Goal: Communication & Community: Answer question/provide support

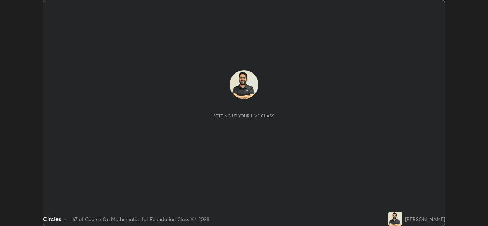
scroll to position [226, 488]
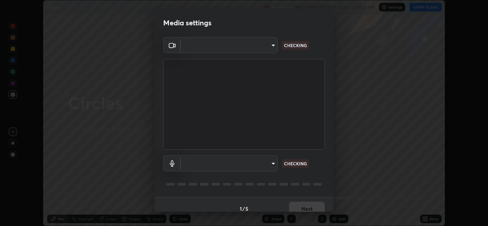
type input "a5fd4db2a2ff04be9e75800ceec395402009cfa99126b0c31c67d7c87717ec82"
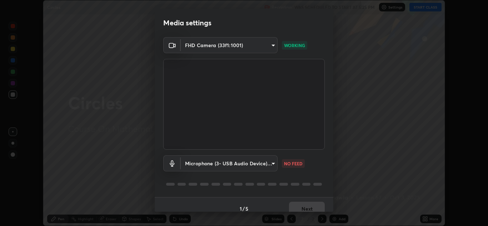
click at [255, 162] on body "Erase all Circles Recording WAS SCHEDULED TO START AT 5:25 PM Settings START CL…" at bounding box center [244, 113] width 488 height 226
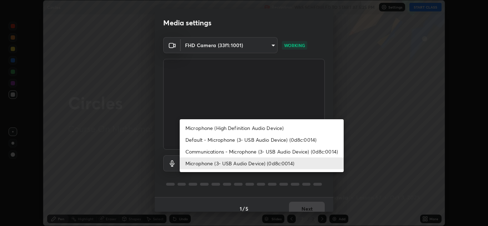
click at [264, 129] on li "Microphone (High Definition Audio Device)" at bounding box center [262, 128] width 164 height 12
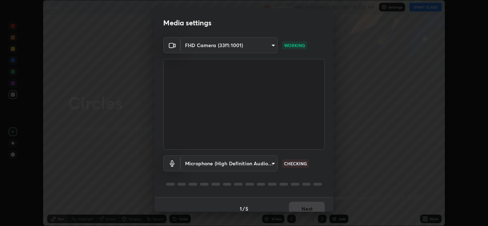
scroll to position [8, 0]
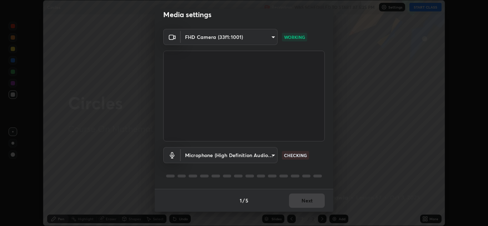
click at [257, 154] on body "Erase all Circles Recording WAS SCHEDULED TO START AT 5:25 PM Settings START CL…" at bounding box center [244, 113] width 488 height 226
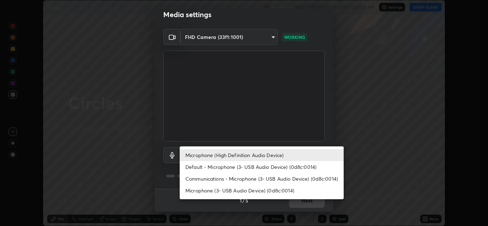
click at [257, 164] on li "Default - Microphone (3- USB Audio Device) (0d8c:0014)" at bounding box center [262, 167] width 164 height 12
type input "default"
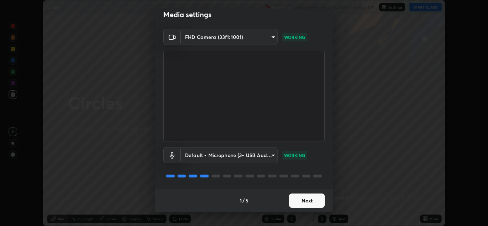
click at [306, 203] on button "Next" at bounding box center [307, 200] width 36 height 14
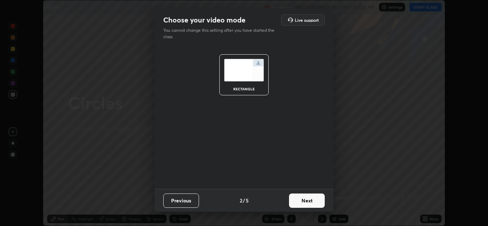
scroll to position [0, 0]
click at [308, 202] on button "Next" at bounding box center [307, 200] width 36 height 14
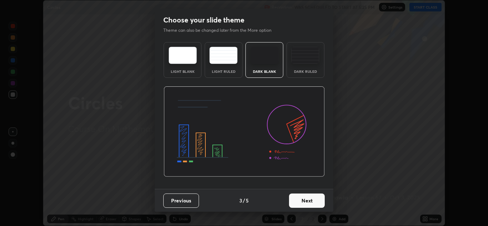
click at [311, 204] on button "Next" at bounding box center [307, 200] width 36 height 14
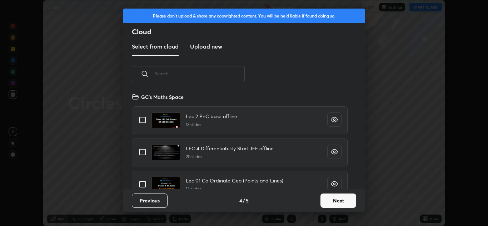
scroll to position [96, 229]
click at [211, 73] on input "text" at bounding box center [200, 74] width 90 height 30
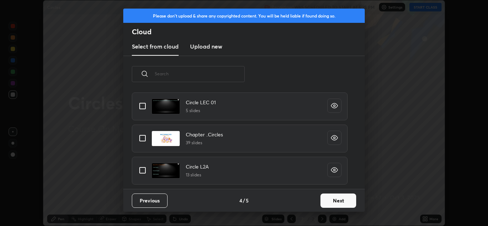
scroll to position [1073, 0]
click at [146, 140] on input "grid" at bounding box center [142, 138] width 15 height 15
checkbox input "true"
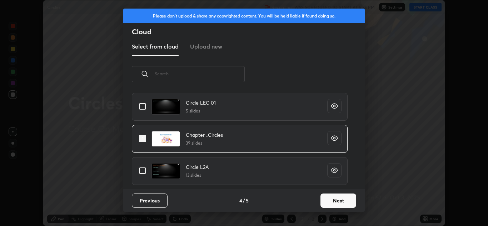
click at [331, 139] on icon "grid" at bounding box center [334, 138] width 7 height 7
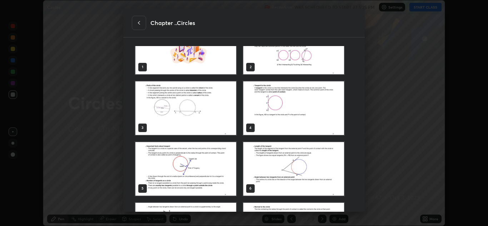
scroll to position [0, 0]
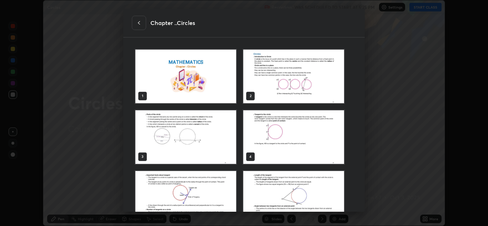
click at [139, 25] on icon at bounding box center [139, 23] width 6 height 6
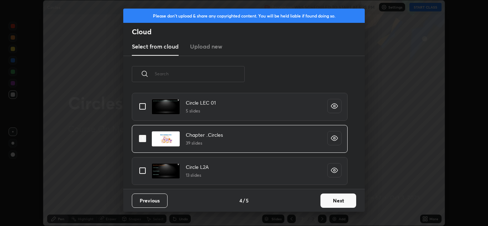
click at [331, 139] on icon "grid" at bounding box center [334, 138] width 6 height 5
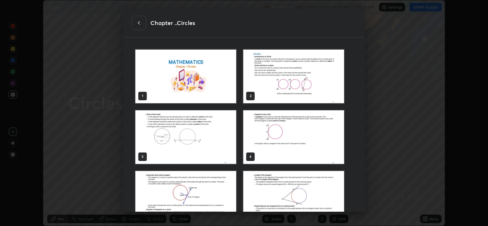
click at [141, 26] on div at bounding box center [139, 23] width 14 height 14
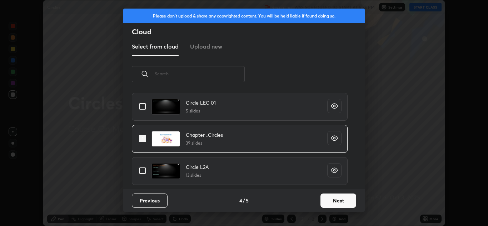
click at [334, 202] on button "Next" at bounding box center [338, 200] width 36 height 14
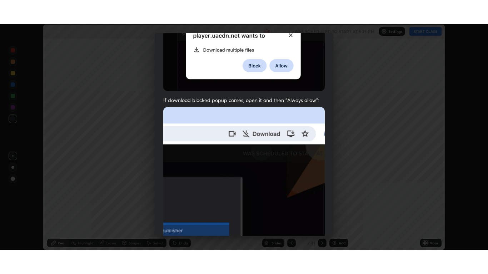
scroll to position [154, 0]
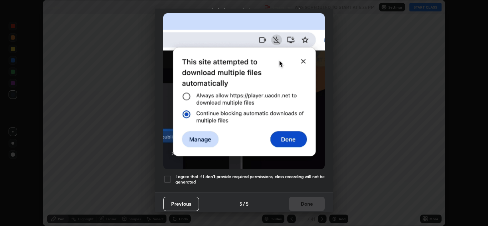
click at [167, 175] on div at bounding box center [167, 179] width 9 height 9
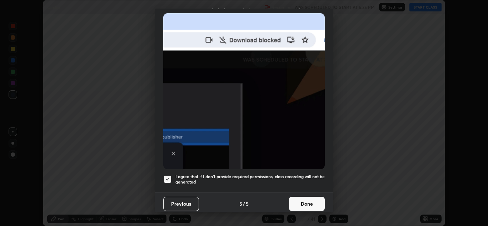
click at [307, 201] on button "Done" at bounding box center [307, 204] width 36 height 14
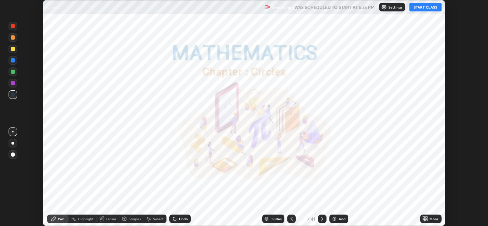
click at [426, 7] on button "START CLASS" at bounding box center [425, 7] width 32 height 9
click at [430, 220] on div "More" at bounding box center [433, 219] width 9 height 4
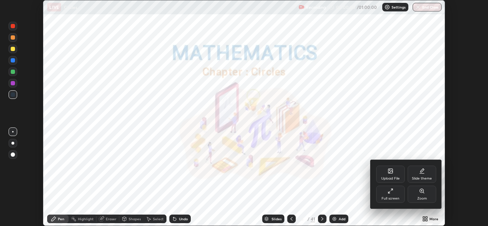
click at [387, 193] on div "Full screen" at bounding box center [390, 194] width 29 height 17
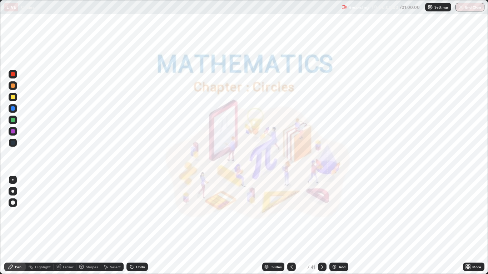
scroll to position [274, 488]
click at [15, 146] on div at bounding box center [13, 143] width 9 height 9
click at [9, 142] on div at bounding box center [13, 143] width 9 height 9
click at [12, 140] on div at bounding box center [13, 143] width 9 height 9
click at [12, 139] on div at bounding box center [13, 143] width 9 height 9
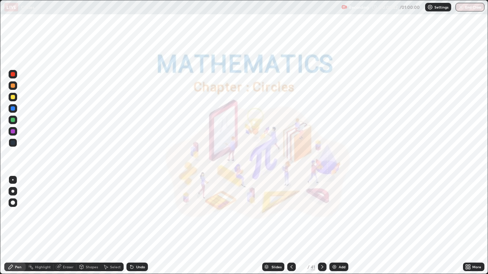
click at [13, 143] on div at bounding box center [13, 143] width 4 height 4
click at [87, 226] on div "Shapes" at bounding box center [92, 267] width 12 height 4
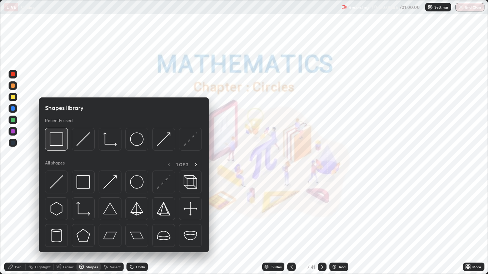
click at [57, 140] on img at bounding box center [57, 139] width 14 height 14
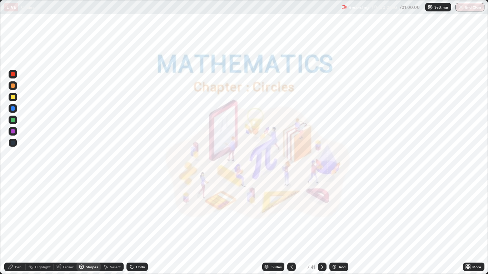
click at [14, 226] on div "Pen" at bounding box center [14, 267] width 21 height 9
click at [11, 190] on div at bounding box center [13, 191] width 9 height 9
click at [13, 143] on div at bounding box center [13, 143] width 4 height 4
click at [338, 226] on div "Add" at bounding box center [341, 267] width 7 height 4
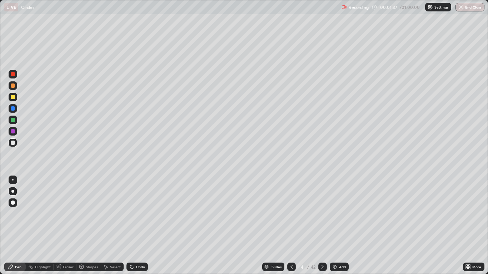
click at [14, 146] on div at bounding box center [13, 143] width 9 height 9
click at [318, 226] on div at bounding box center [322, 267] width 9 height 9
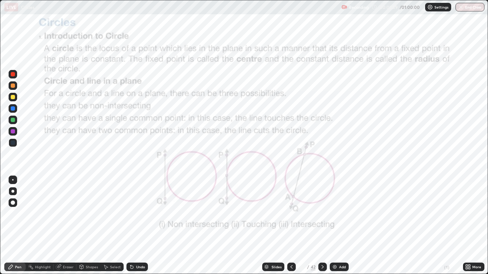
click at [291, 226] on icon at bounding box center [291, 267] width 6 height 6
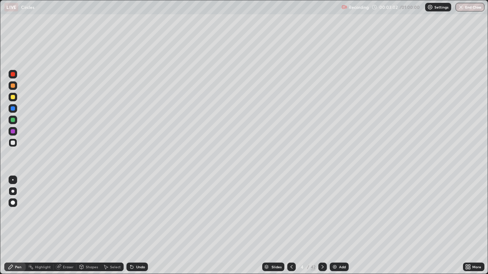
click at [14, 132] on div at bounding box center [13, 131] width 4 height 4
click at [291, 226] on icon at bounding box center [291, 267] width 6 height 6
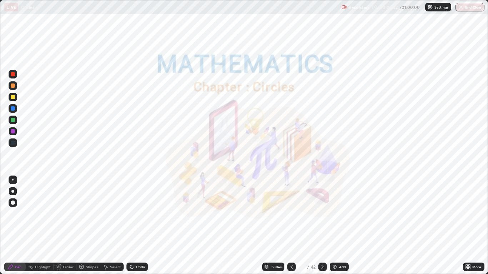
click at [322, 226] on icon at bounding box center [322, 267] width 6 height 6
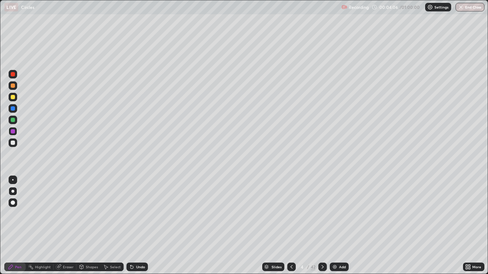
click at [137, 226] on div "Undo" at bounding box center [136, 267] width 21 height 9
click at [138, 226] on div "Undo" at bounding box center [140, 267] width 9 height 4
click at [142, 226] on div "Undo" at bounding box center [140, 267] width 9 height 4
click at [136, 226] on div "Undo" at bounding box center [140, 267] width 9 height 4
click at [14, 132] on div at bounding box center [13, 131] width 4 height 4
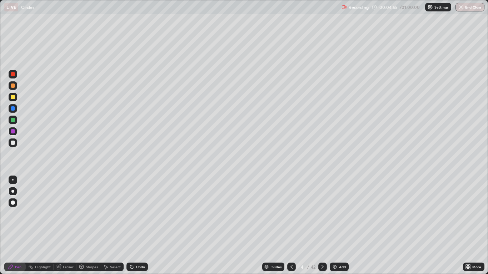
click at [322, 226] on icon at bounding box center [322, 267] width 6 height 6
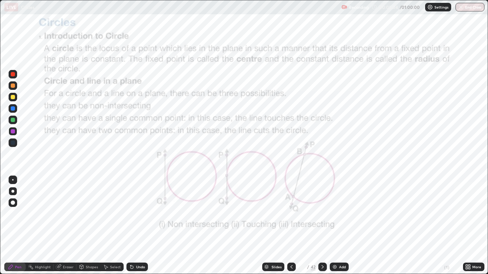
click at [11, 144] on div at bounding box center [13, 143] width 4 height 4
click at [13, 109] on div at bounding box center [13, 108] width 4 height 4
click at [12, 145] on div at bounding box center [13, 143] width 9 height 9
click at [13, 143] on div at bounding box center [13, 143] width 4 height 4
click at [12, 144] on div at bounding box center [13, 143] width 4 height 4
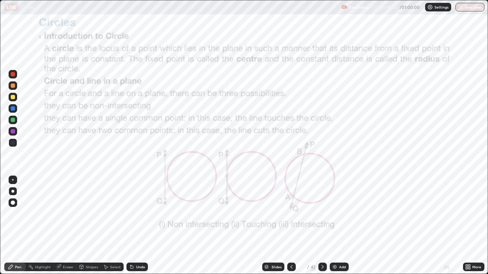
click at [130, 226] on icon at bounding box center [130, 265] width 1 height 1
click at [11, 142] on div at bounding box center [13, 143] width 4 height 4
click at [323, 226] on icon at bounding box center [322, 267] width 6 height 6
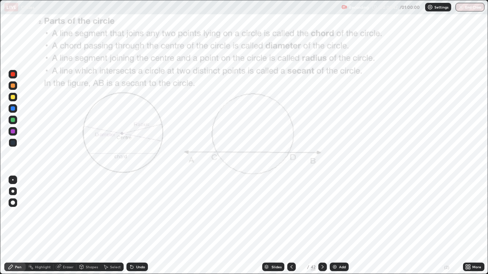
click at [13, 77] on div at bounding box center [13, 74] width 9 height 9
click at [86, 226] on div "Shapes" at bounding box center [92, 267] width 12 height 4
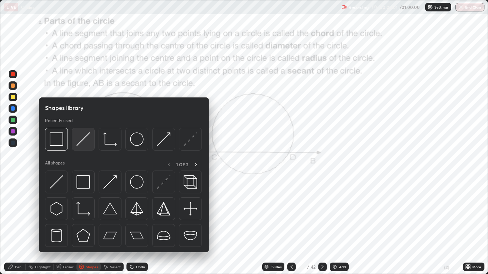
click at [82, 141] on img at bounding box center [83, 139] width 14 height 14
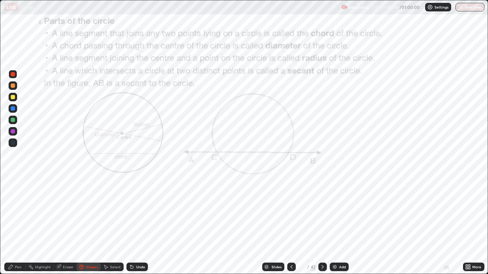
click at [12, 143] on div at bounding box center [13, 143] width 4 height 4
click at [12, 75] on div at bounding box center [13, 74] width 4 height 4
click at [16, 226] on div "Pen" at bounding box center [18, 267] width 6 height 4
click at [14, 108] on div at bounding box center [13, 108] width 4 height 4
click at [12, 144] on div at bounding box center [13, 143] width 4 height 4
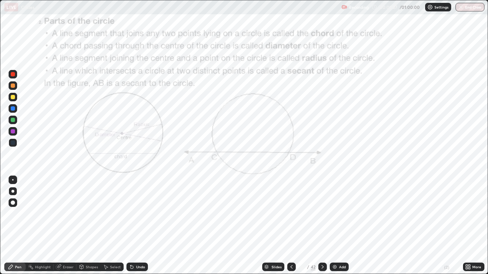
click at [135, 226] on div "Undo" at bounding box center [136, 267] width 21 height 9
click at [89, 226] on div "Shapes" at bounding box center [88, 267] width 24 height 9
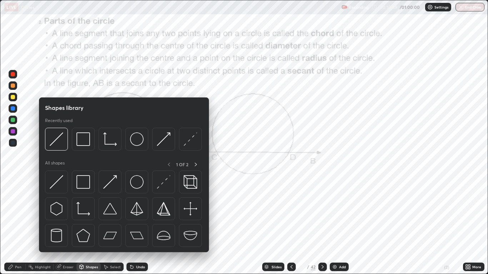
click at [110, 183] on img at bounding box center [110, 182] width 14 height 14
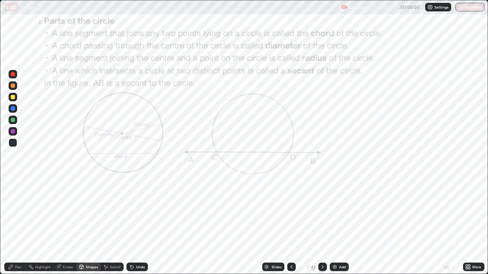
click at [14, 76] on div at bounding box center [13, 74] width 4 height 4
click at [14, 226] on div "Pen" at bounding box center [14, 267] width 21 height 9
click at [13, 143] on div at bounding box center [13, 143] width 4 height 4
click at [15, 145] on div at bounding box center [13, 143] width 9 height 9
click at [322, 226] on icon at bounding box center [322, 267] width 6 height 6
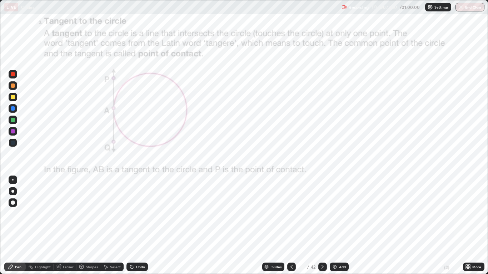
click at [291, 226] on div at bounding box center [291, 267] width 9 height 9
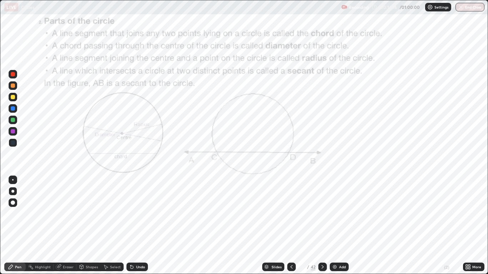
click at [321, 226] on icon at bounding box center [322, 267] width 6 height 6
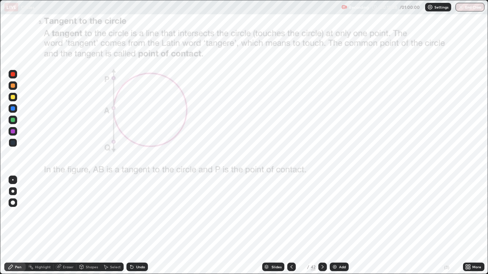
click at [323, 226] on icon at bounding box center [322, 267] width 6 height 6
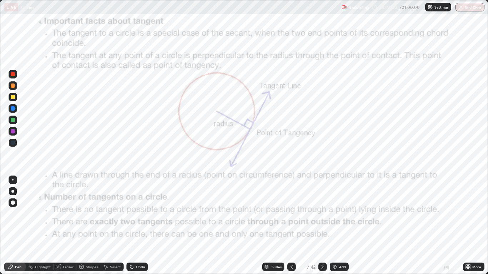
click at [15, 74] on div at bounding box center [13, 74] width 4 height 4
click at [12, 76] on div at bounding box center [13, 74] width 4 height 4
click at [116, 226] on div "Select" at bounding box center [115, 267] width 11 height 4
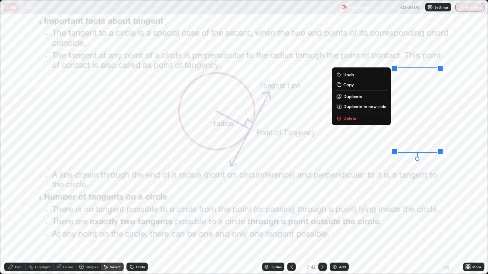
click at [434, 151] on div "0 ° Undo Copy Duplicate Duplicate to new slide Delete" at bounding box center [243, 136] width 487 height 273
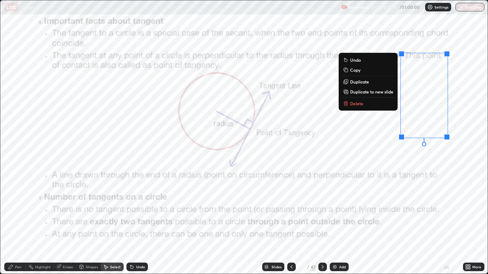
click at [16, 226] on div "Pen" at bounding box center [14, 267] width 21 height 9
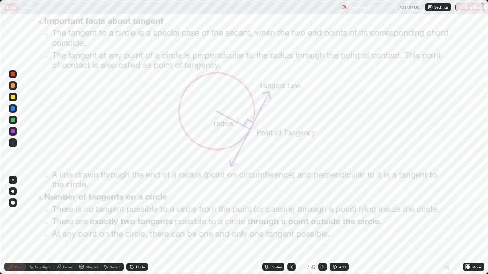
click at [138, 226] on div "Undo" at bounding box center [136, 267] width 21 height 9
click at [137, 226] on div "Undo" at bounding box center [140, 267] width 9 height 4
click at [138, 226] on div "Undo" at bounding box center [140, 267] width 9 height 4
click at [140, 226] on div "Undo" at bounding box center [136, 267] width 21 height 9
click at [141, 226] on div "Undo" at bounding box center [136, 267] width 21 height 9
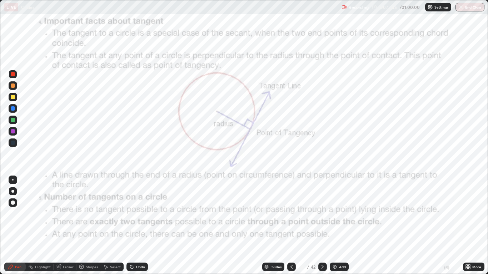
click at [141, 226] on div "Undo" at bounding box center [136, 267] width 21 height 9
click at [140, 226] on div "Undo" at bounding box center [140, 267] width 9 height 4
click at [139, 226] on div "Undo" at bounding box center [140, 267] width 9 height 4
click at [138, 226] on div "Undo" at bounding box center [136, 267] width 21 height 9
click at [133, 226] on div "Undo" at bounding box center [136, 267] width 21 height 9
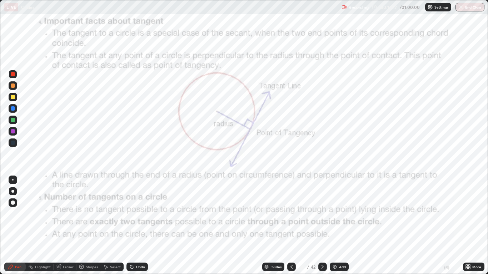
click at [135, 226] on div "Undo" at bounding box center [136, 267] width 21 height 9
click at [136, 226] on div "Undo" at bounding box center [140, 267] width 9 height 4
click at [139, 226] on div "Undo" at bounding box center [140, 267] width 9 height 4
click at [13, 226] on icon at bounding box center [11, 267] width 6 height 6
click at [12, 142] on div at bounding box center [13, 143] width 4 height 4
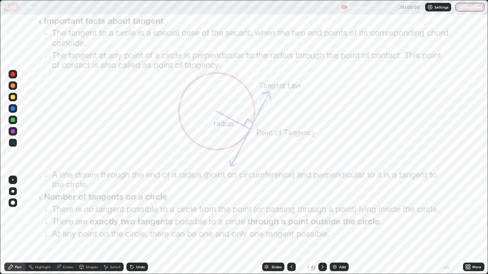
click at [13, 145] on div at bounding box center [13, 143] width 9 height 9
click at [13, 73] on div at bounding box center [13, 74] width 4 height 4
click at [13, 143] on div at bounding box center [13, 143] width 4 height 4
click at [339, 226] on div "Add" at bounding box center [342, 267] width 7 height 4
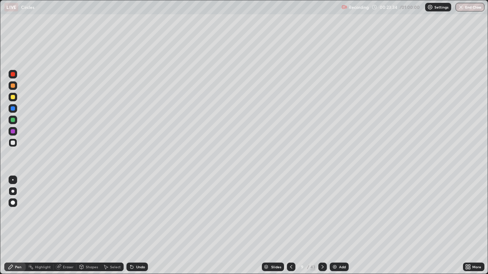
click at [12, 121] on div at bounding box center [13, 120] width 4 height 4
click at [291, 226] on icon at bounding box center [291, 267] width 6 height 6
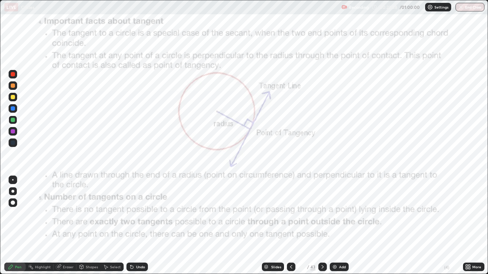
click at [331, 226] on div "Add" at bounding box center [338, 267] width 19 height 9
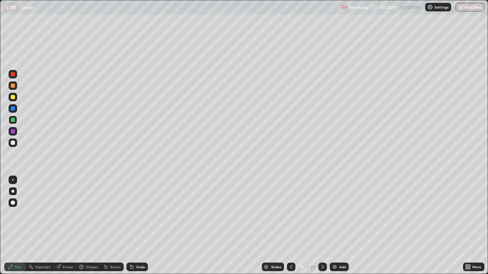
click at [291, 226] on icon at bounding box center [291, 267] width 6 height 6
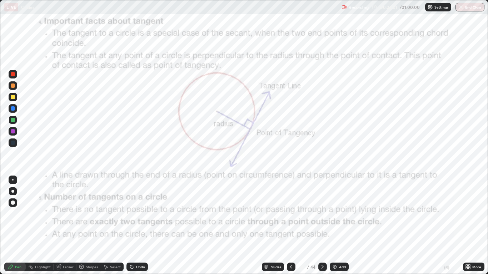
click at [322, 226] on icon at bounding box center [322, 267] width 6 height 6
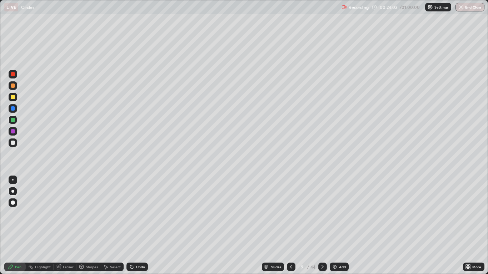
click at [321, 226] on icon at bounding box center [322, 267] width 6 height 6
click at [136, 226] on div "Undo" at bounding box center [140, 267] width 9 height 4
click at [86, 226] on div "Shapes" at bounding box center [92, 267] width 12 height 4
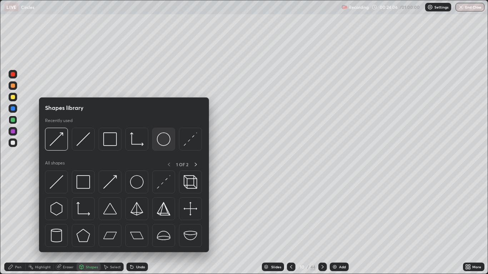
click at [164, 141] on img at bounding box center [164, 139] width 14 height 14
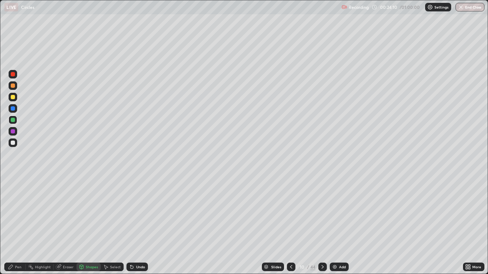
click at [13, 76] on div at bounding box center [13, 74] width 4 height 4
click at [11, 226] on icon at bounding box center [11, 267] width 6 height 6
click at [90, 226] on div "Shapes" at bounding box center [92, 267] width 12 height 4
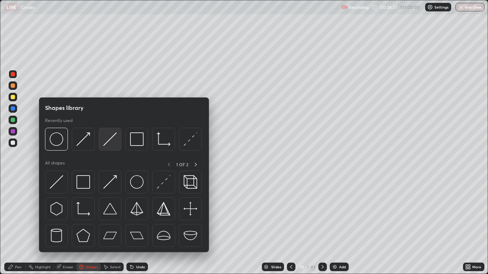
click at [107, 142] on img at bounding box center [110, 139] width 14 height 14
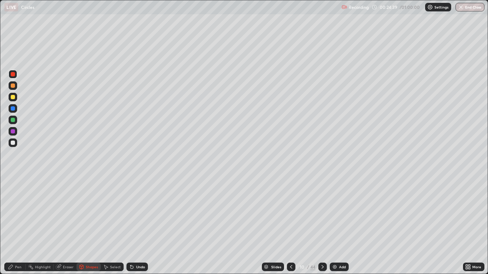
click at [13, 121] on div at bounding box center [13, 120] width 4 height 4
click at [20, 226] on div "Pen" at bounding box center [18, 267] width 6 height 4
click at [291, 226] on icon at bounding box center [291, 267] width 6 height 6
click at [290, 226] on icon at bounding box center [291, 267] width 6 height 6
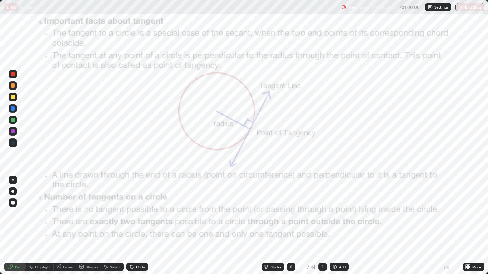
click at [13, 144] on div at bounding box center [13, 143] width 4 height 4
click at [13, 132] on div at bounding box center [13, 131] width 4 height 4
click at [323, 226] on icon at bounding box center [322, 267] width 6 height 6
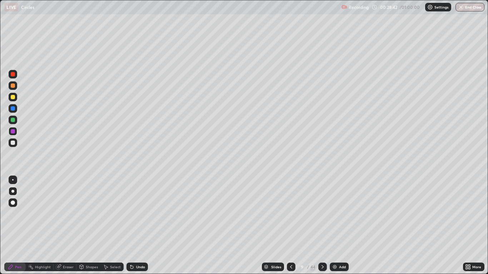
click at [321, 226] on icon at bounding box center [322, 267] width 6 height 6
click at [322, 226] on icon at bounding box center [322, 267] width 6 height 6
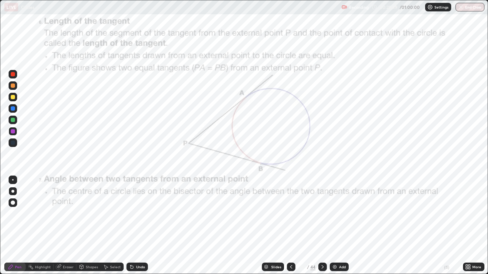
click at [13, 143] on div at bounding box center [13, 143] width 4 height 4
click at [87, 226] on div "Shapes" at bounding box center [92, 267] width 12 height 4
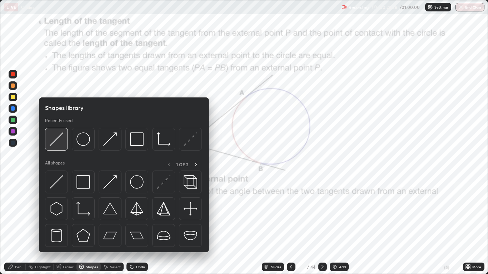
click at [58, 139] on img at bounding box center [57, 139] width 14 height 14
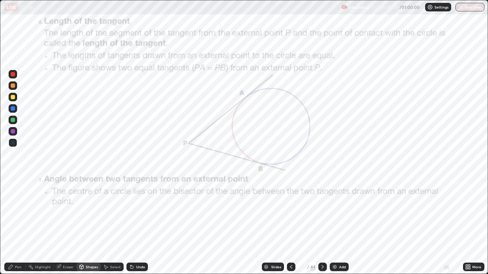
click at [91, 226] on div "Shapes" at bounding box center [92, 267] width 12 height 4
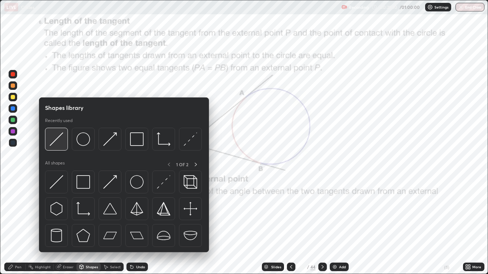
click at [62, 140] on img at bounding box center [57, 139] width 14 height 14
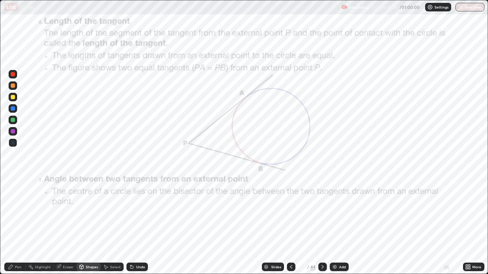
click at [140, 226] on div "Undo" at bounding box center [140, 267] width 9 height 4
click at [15, 226] on div "Pen" at bounding box center [14, 267] width 21 height 9
click at [14, 109] on div at bounding box center [13, 108] width 4 height 4
click at [89, 226] on div "Shapes" at bounding box center [92, 267] width 12 height 4
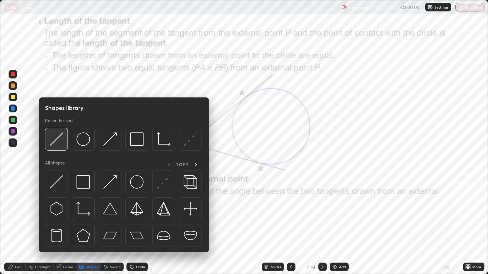
click at [58, 141] on img at bounding box center [57, 139] width 14 height 14
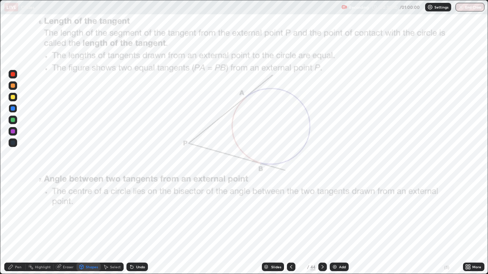
click at [136, 226] on div "Undo" at bounding box center [140, 267] width 9 height 4
click at [63, 226] on div "Eraser" at bounding box center [68, 267] width 11 height 4
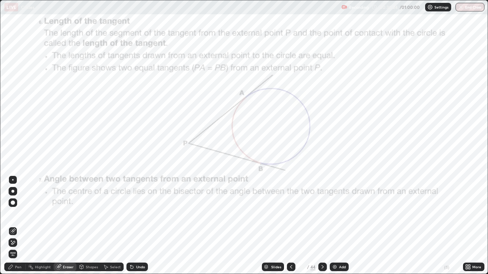
click at [14, 177] on div at bounding box center [13, 180] width 9 height 9
click at [13, 180] on div at bounding box center [12, 179] width 1 height 1
click at [16, 226] on div "Pen" at bounding box center [18, 267] width 6 height 4
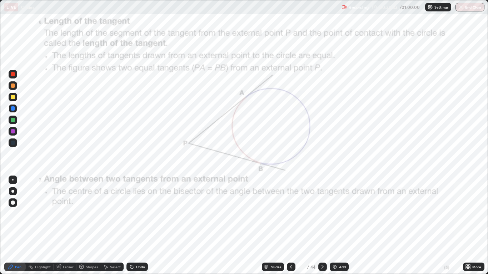
click at [17, 132] on div at bounding box center [13, 131] width 9 height 9
click at [88, 226] on div "Shapes" at bounding box center [92, 267] width 12 height 4
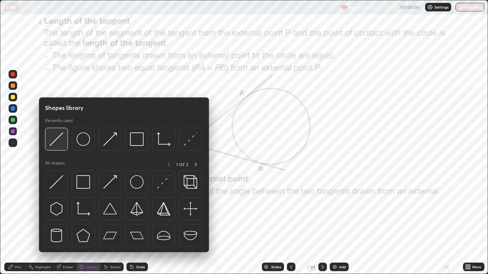
click at [56, 142] on img at bounding box center [57, 139] width 14 height 14
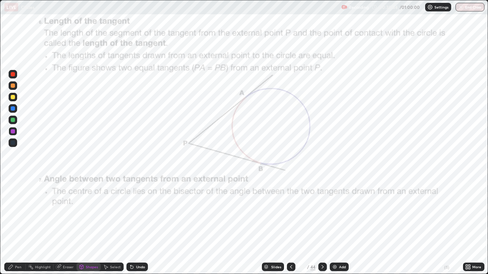
click at [12, 143] on div at bounding box center [13, 143] width 4 height 4
click at [15, 226] on div "Pen" at bounding box center [14, 267] width 21 height 9
click at [12, 144] on div at bounding box center [13, 143] width 4 height 4
click at [12, 141] on div at bounding box center [13, 143] width 4 height 4
click at [66, 226] on div "Eraser" at bounding box center [68, 267] width 11 height 4
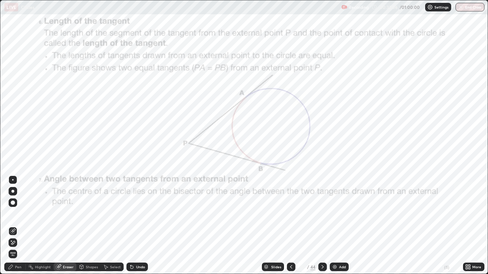
click at [12, 226] on icon at bounding box center [13, 231] width 6 height 6
click at [16, 226] on div "Pen" at bounding box center [18, 267] width 6 height 4
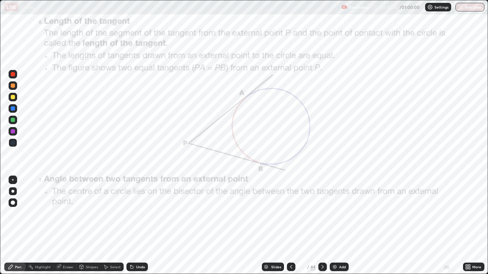
click at [15, 141] on div at bounding box center [13, 143] width 9 height 9
click at [90, 226] on div "Shapes" at bounding box center [92, 267] width 12 height 4
click at [9, 226] on icon at bounding box center [11, 267] width 6 height 6
click at [12, 141] on div at bounding box center [13, 143] width 4 height 4
click at [130, 226] on icon at bounding box center [132, 267] width 6 height 6
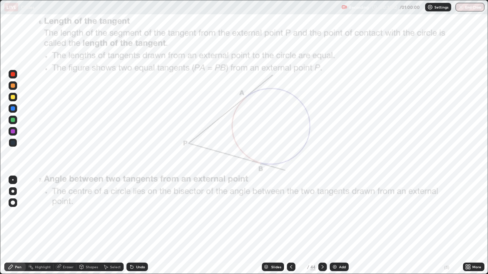
click at [137, 226] on div "Undo" at bounding box center [140, 267] width 9 height 4
click at [92, 226] on div "Shapes" at bounding box center [92, 267] width 12 height 4
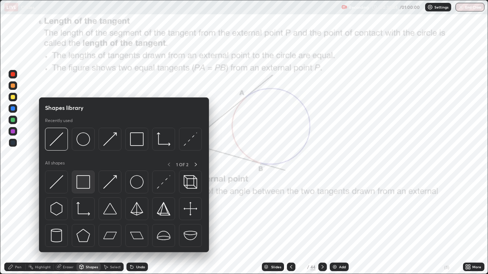
click at [87, 184] on img at bounding box center [83, 182] width 14 height 14
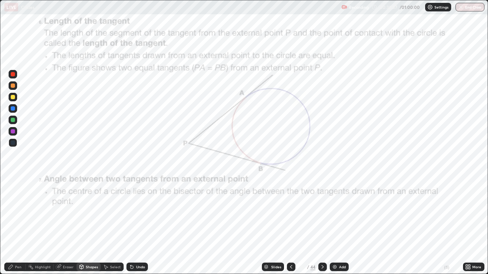
click at [13, 226] on icon at bounding box center [11, 267] width 6 height 6
click at [321, 226] on icon at bounding box center [322, 267] width 6 height 6
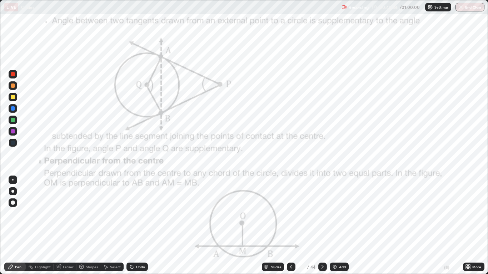
click at [13, 77] on div at bounding box center [13, 74] width 9 height 9
click at [12, 133] on div at bounding box center [13, 131] width 4 height 4
click at [13, 142] on div at bounding box center [13, 143] width 4 height 4
click at [12, 143] on div at bounding box center [13, 143] width 4 height 4
click at [322, 226] on icon at bounding box center [322, 267] width 6 height 6
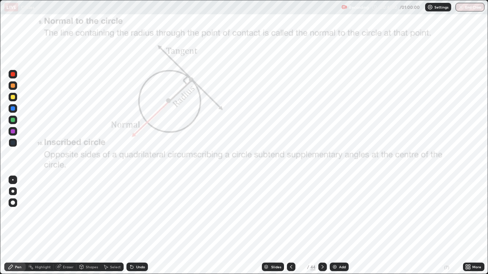
click at [138, 226] on div "Undo" at bounding box center [136, 267] width 21 height 9
click at [66, 226] on div "Eraser" at bounding box center [68, 267] width 11 height 4
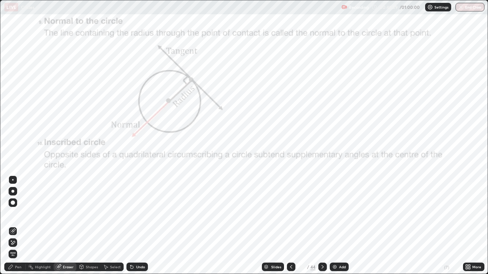
click at [13, 226] on span "Erase all" at bounding box center [13, 254] width 8 height 4
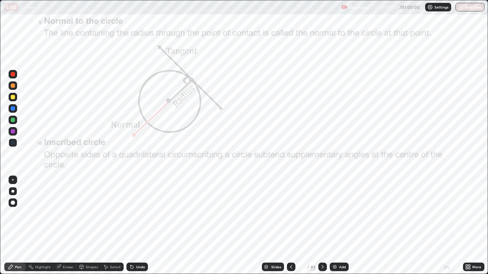
click at [17, 226] on div "Pen" at bounding box center [18, 267] width 6 height 4
click at [319, 226] on div at bounding box center [322, 267] width 9 height 14
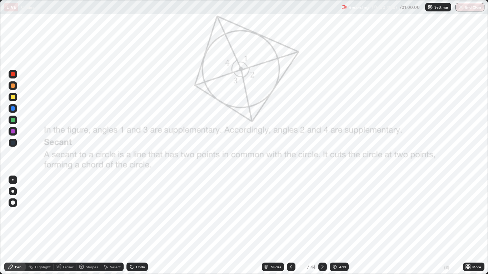
click at [322, 226] on icon at bounding box center [322, 267] width 6 height 6
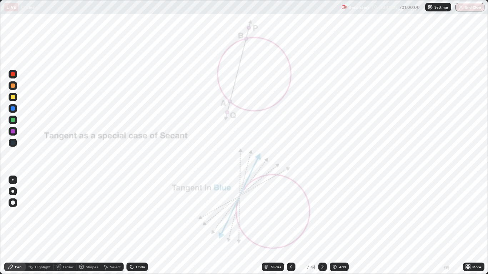
click at [290, 226] on icon at bounding box center [291, 267] width 2 height 4
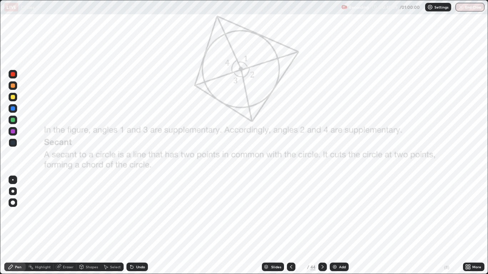
click at [290, 226] on icon at bounding box center [291, 267] width 6 height 6
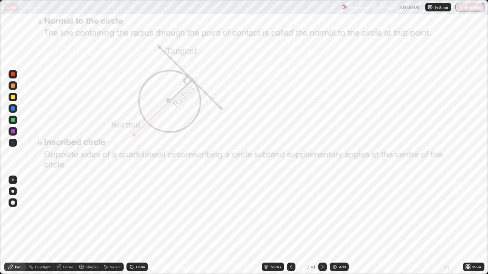
click at [324, 226] on div at bounding box center [322, 267] width 9 height 9
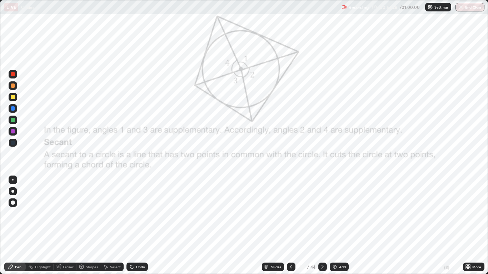
click at [271, 226] on div "Slides" at bounding box center [276, 267] width 10 height 4
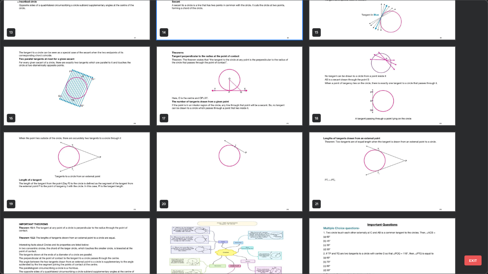
scroll to position [385, 0]
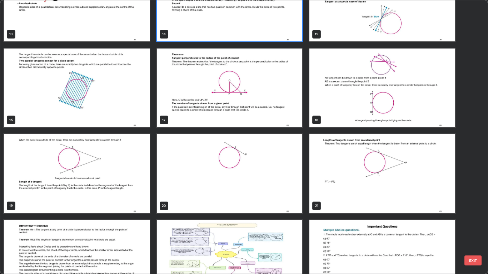
click at [179, 99] on img "grid" at bounding box center [230, 88] width 146 height 79
click at [179, 98] on img "grid" at bounding box center [230, 88] width 146 height 79
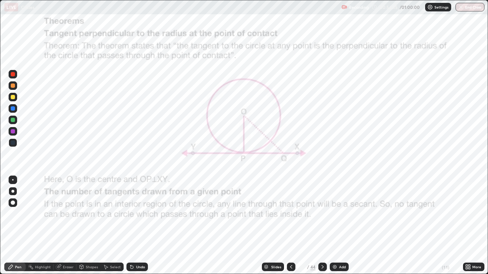
click at [273, 226] on div "Slides" at bounding box center [276, 267] width 10 height 4
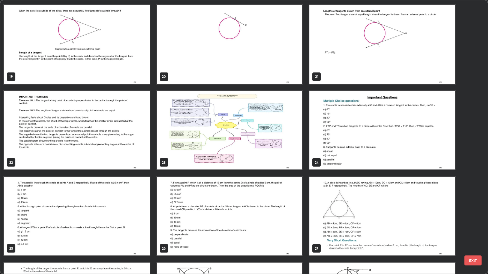
scroll to position [516, 0]
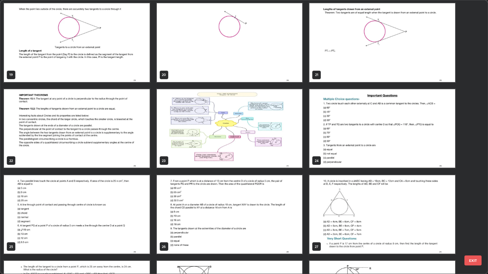
click at [93, 132] on img "grid" at bounding box center [77, 128] width 146 height 79
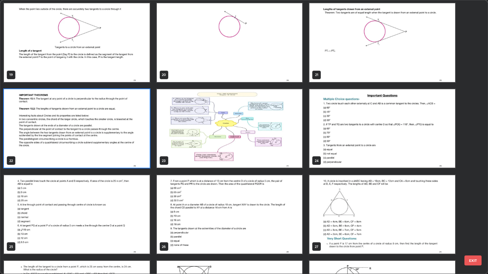
click at [88, 129] on img "grid" at bounding box center [77, 128] width 146 height 79
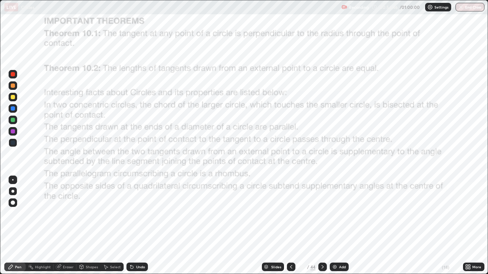
click at [139, 226] on div "Undo" at bounding box center [140, 267] width 9 height 4
click at [13, 74] on div at bounding box center [13, 74] width 4 height 4
click at [322, 226] on icon at bounding box center [322, 267] width 2 height 4
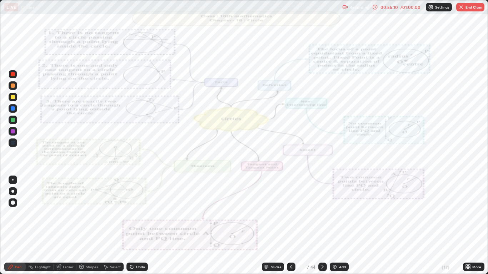
click at [322, 226] on icon at bounding box center [322, 267] width 6 height 6
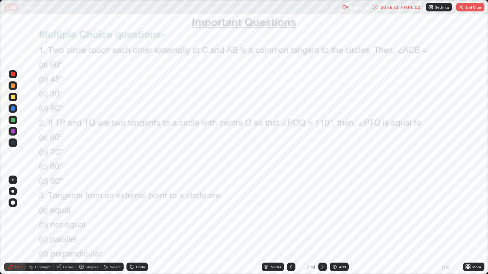
click at [468, 7] on button "End Class" at bounding box center [470, 7] width 28 height 9
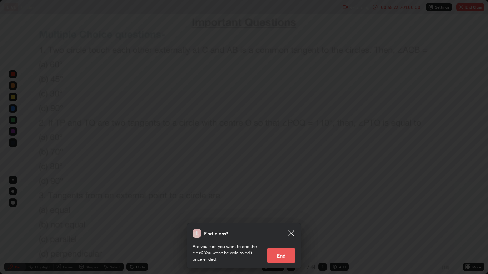
click at [286, 226] on button "End" at bounding box center [281, 255] width 29 height 14
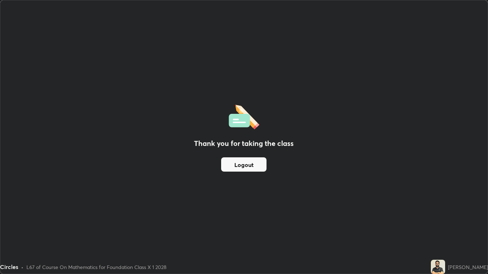
click at [257, 166] on button "Logout" at bounding box center [243, 164] width 45 height 14
click at [258, 166] on button "Logout" at bounding box center [243, 164] width 45 height 14
